Goal: Task Accomplishment & Management: Use online tool/utility

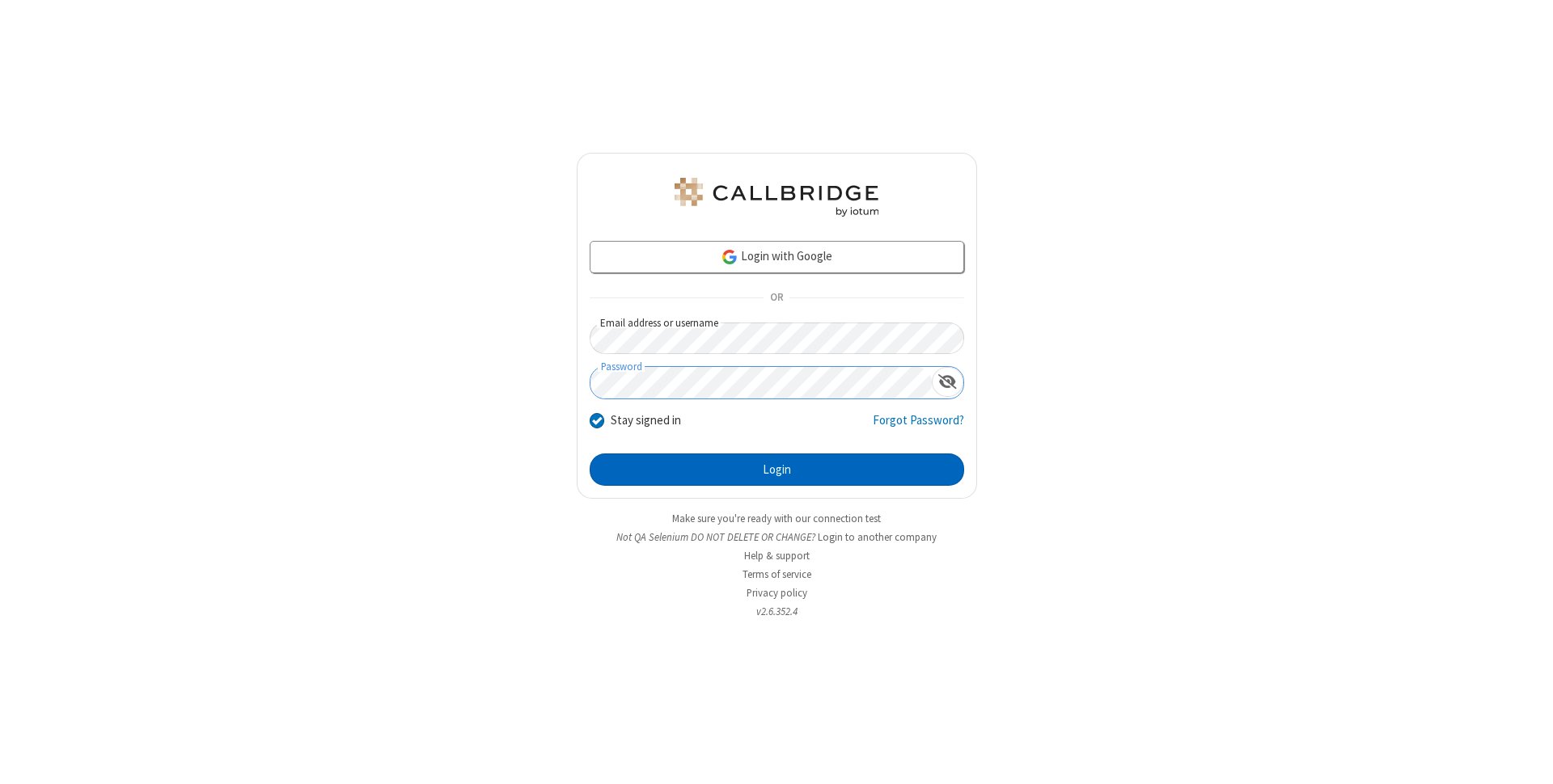
click at [777, 470] on button "Login" at bounding box center [777, 469] width 375 height 32
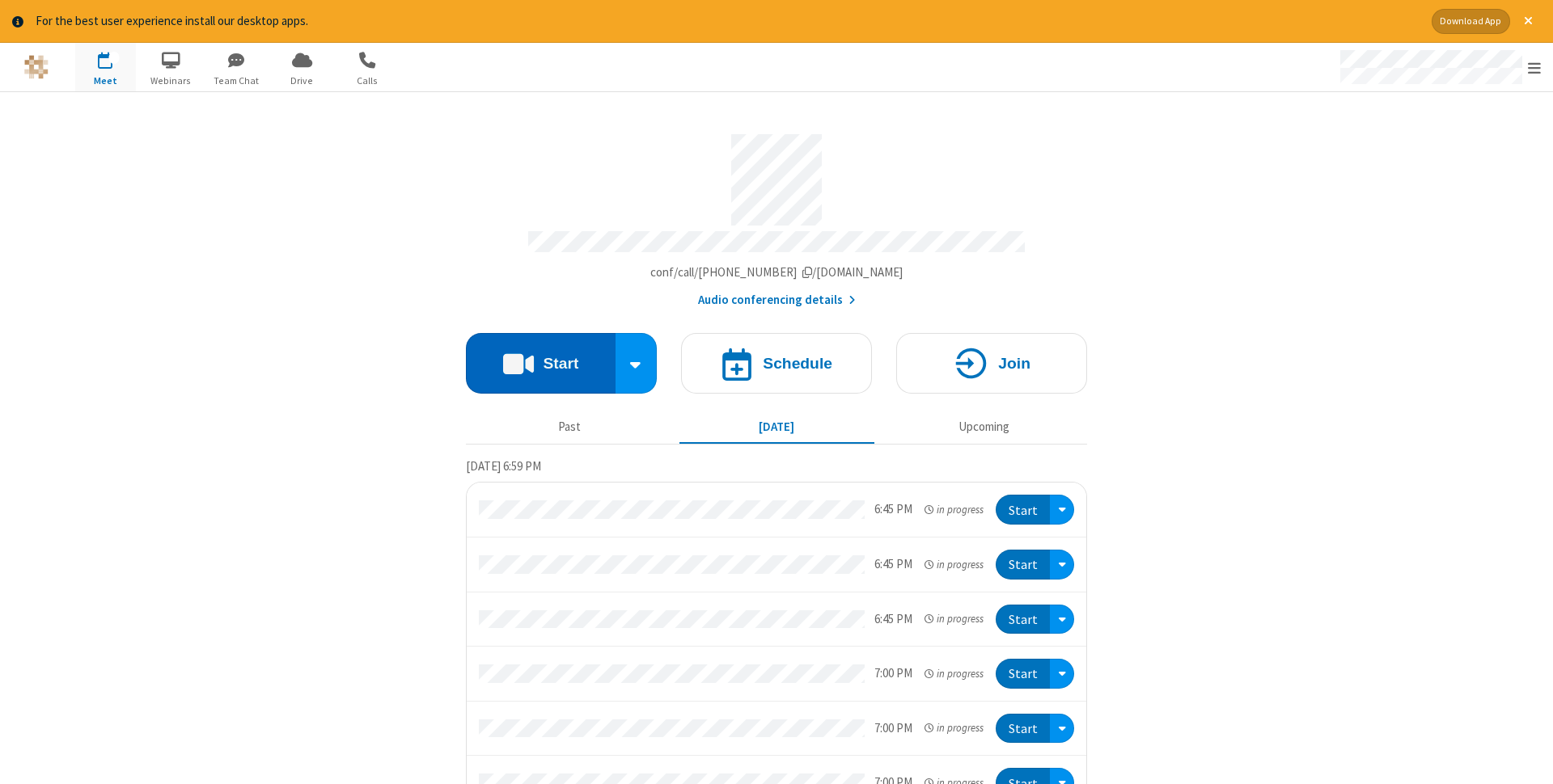
click at [540, 358] on button "Start" at bounding box center [541, 364] width 150 height 60
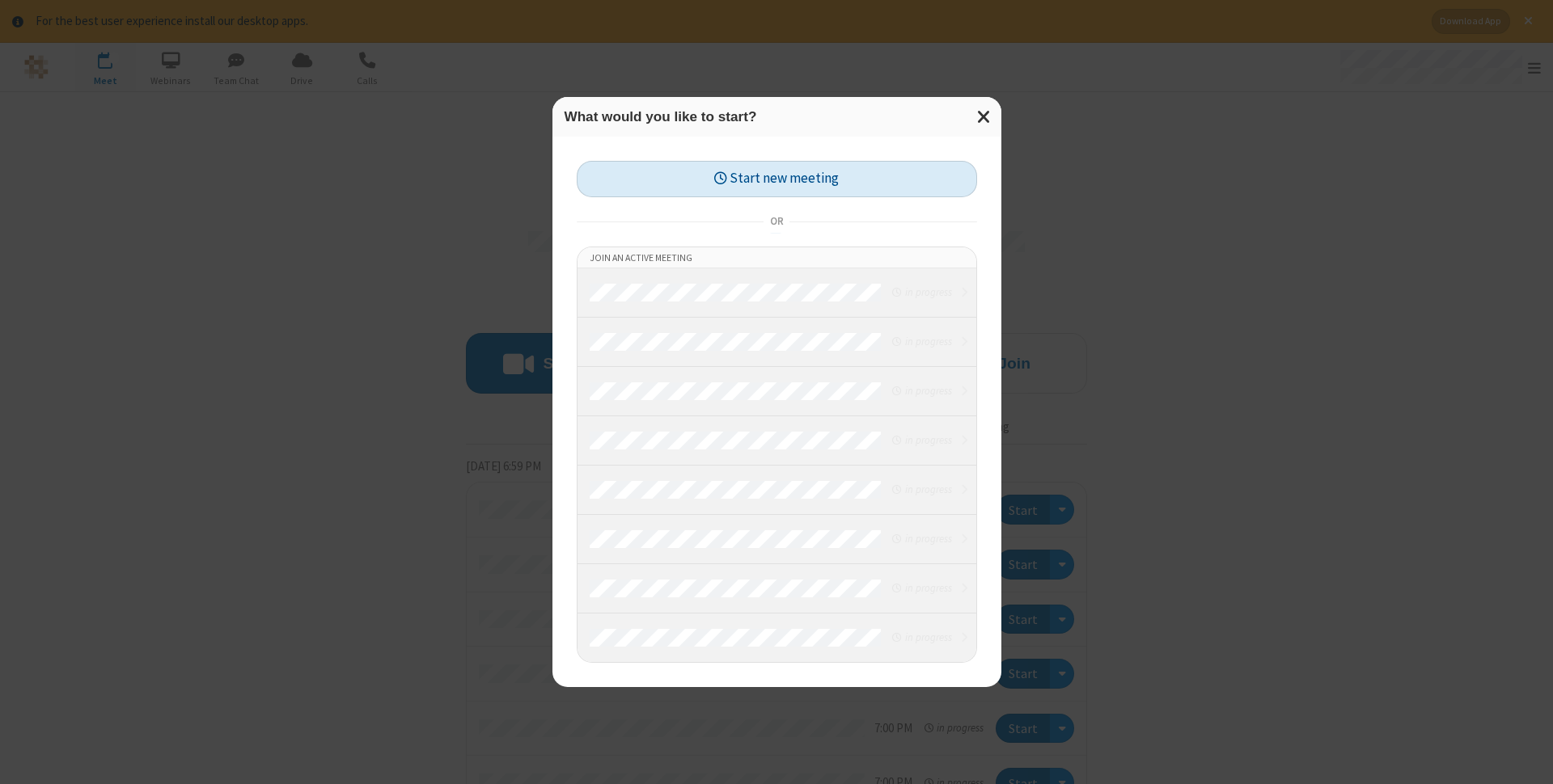
click at [777, 179] on button "Start new meeting" at bounding box center [777, 179] width 400 height 37
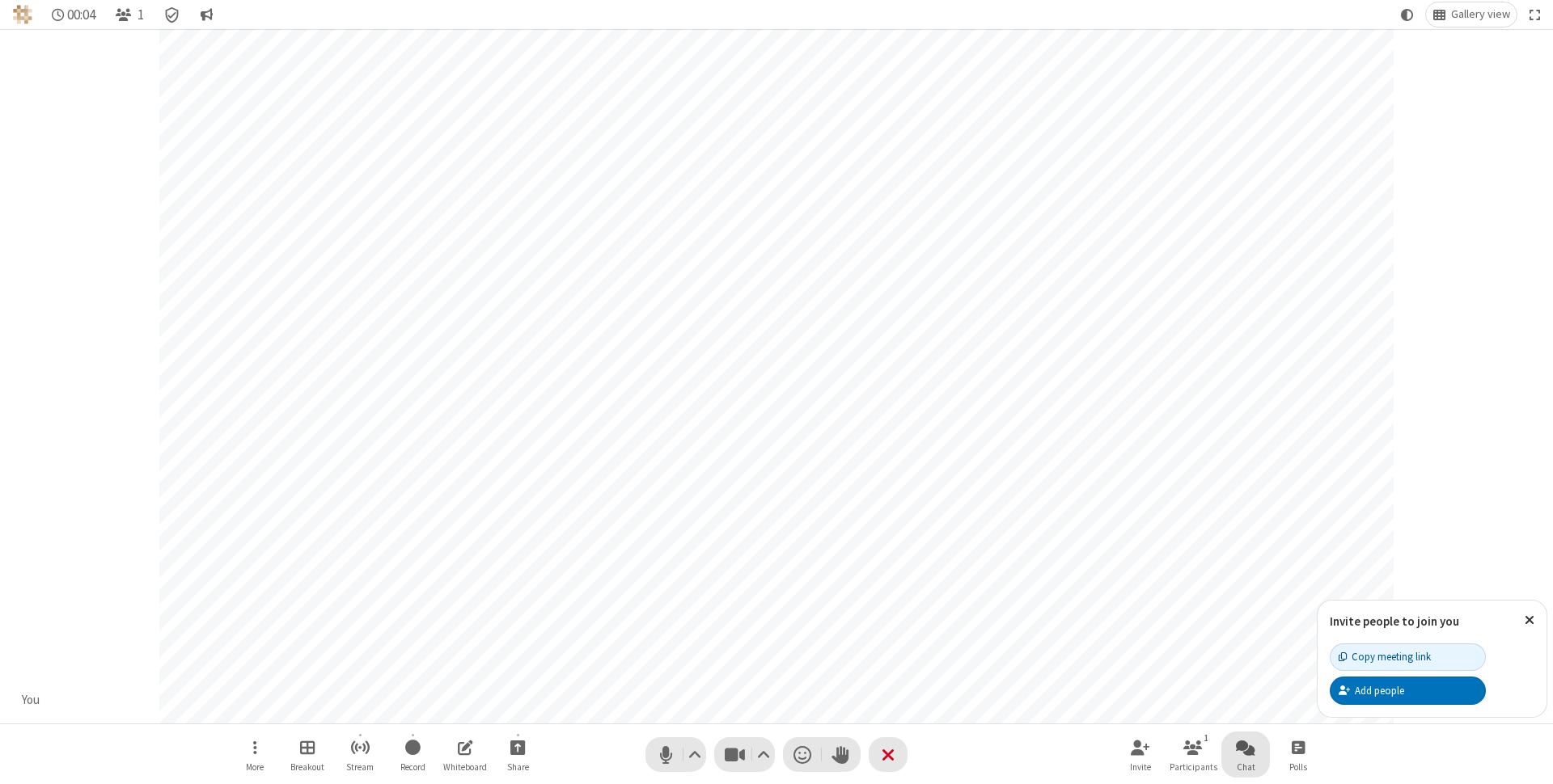
click at [1246, 747] on span "Open chat" at bounding box center [1245, 747] width 19 height 20
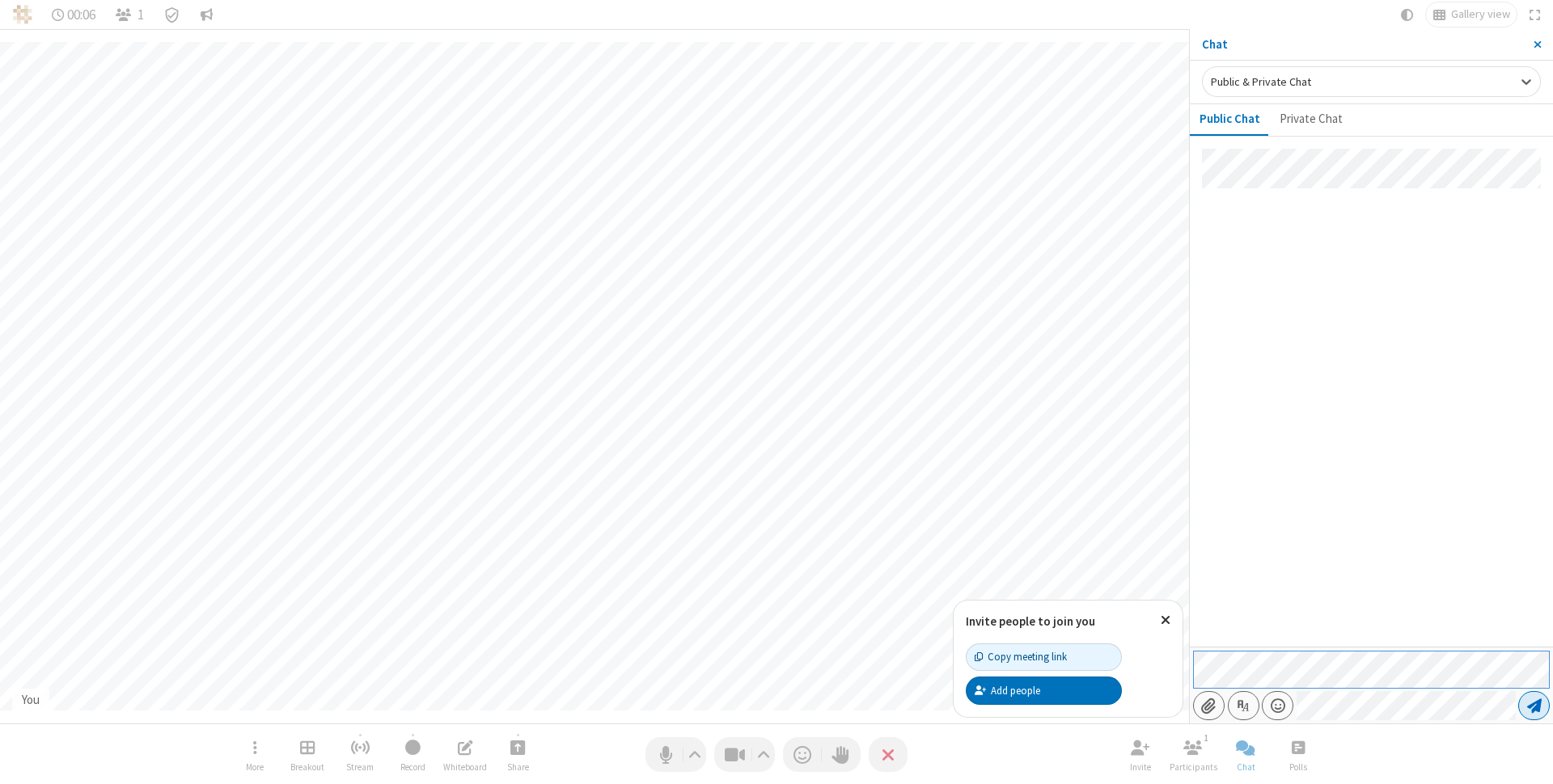
click at [1534, 706] on span "Send message" at bounding box center [1535, 706] width 15 height 16
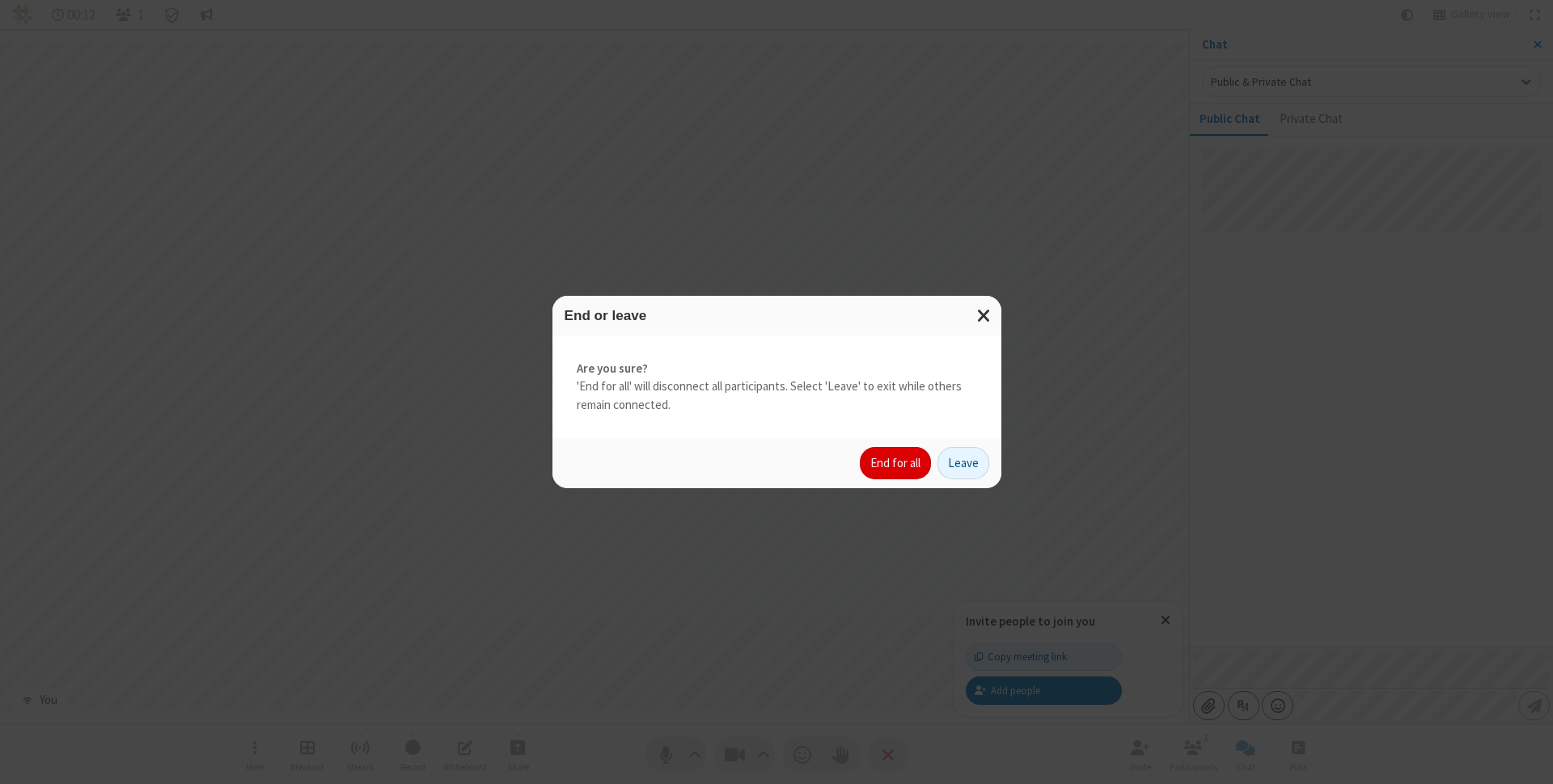
click at [897, 463] on button "End for all" at bounding box center [896, 462] width 71 height 32
